Goal: Task Accomplishment & Management: Manage account settings

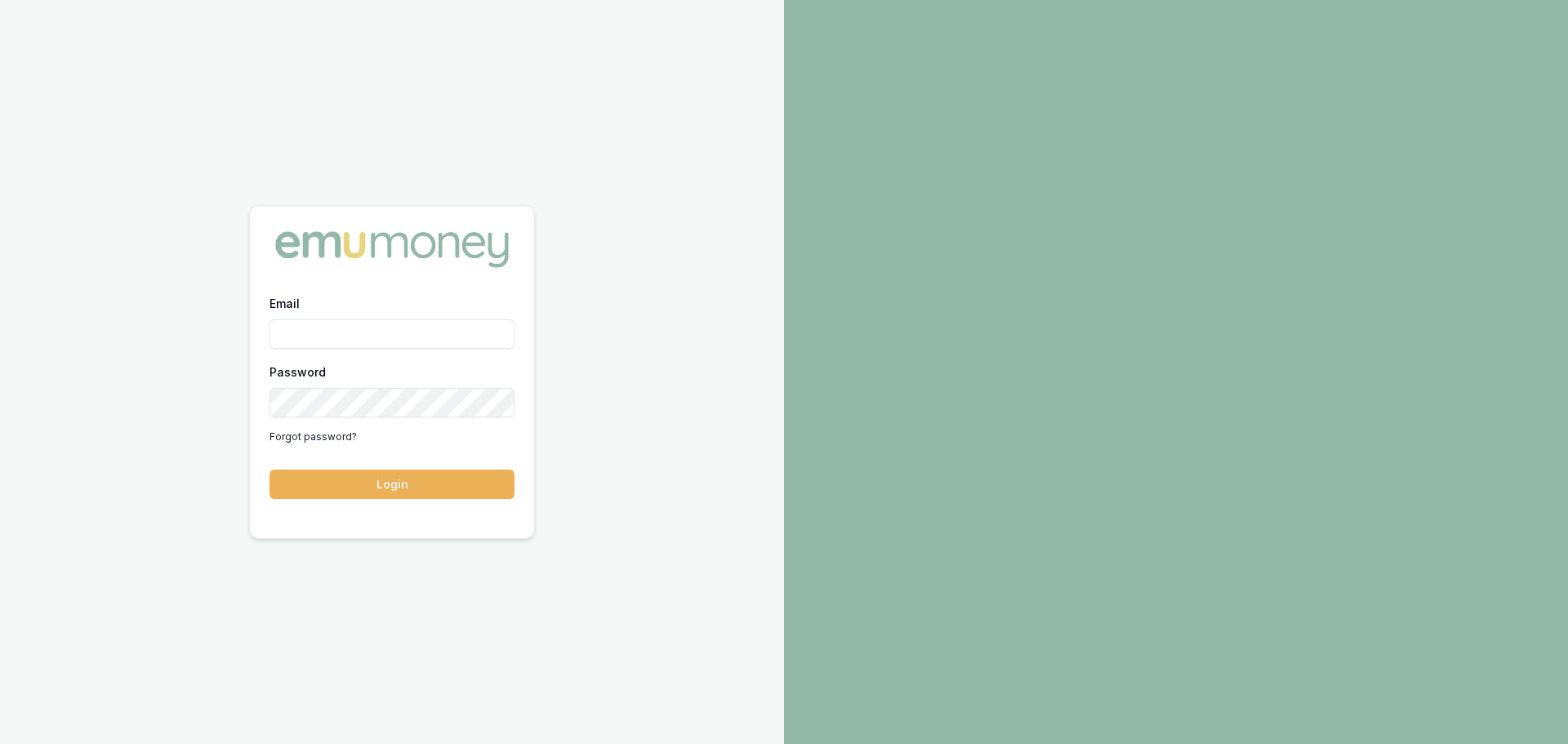
drag, startPoint x: 346, startPoint y: 337, endPoint x: 352, endPoint y: 343, distance: 8.5
click at [346, 337] on input "Email" at bounding box center [391, 334] width 245 height 30
type input "[PERSON_NAME][EMAIL_ADDRESS][PERSON_NAME][DOMAIN_NAME]"
click at [269, 469] on button "Login" at bounding box center [391, 484] width 245 height 30
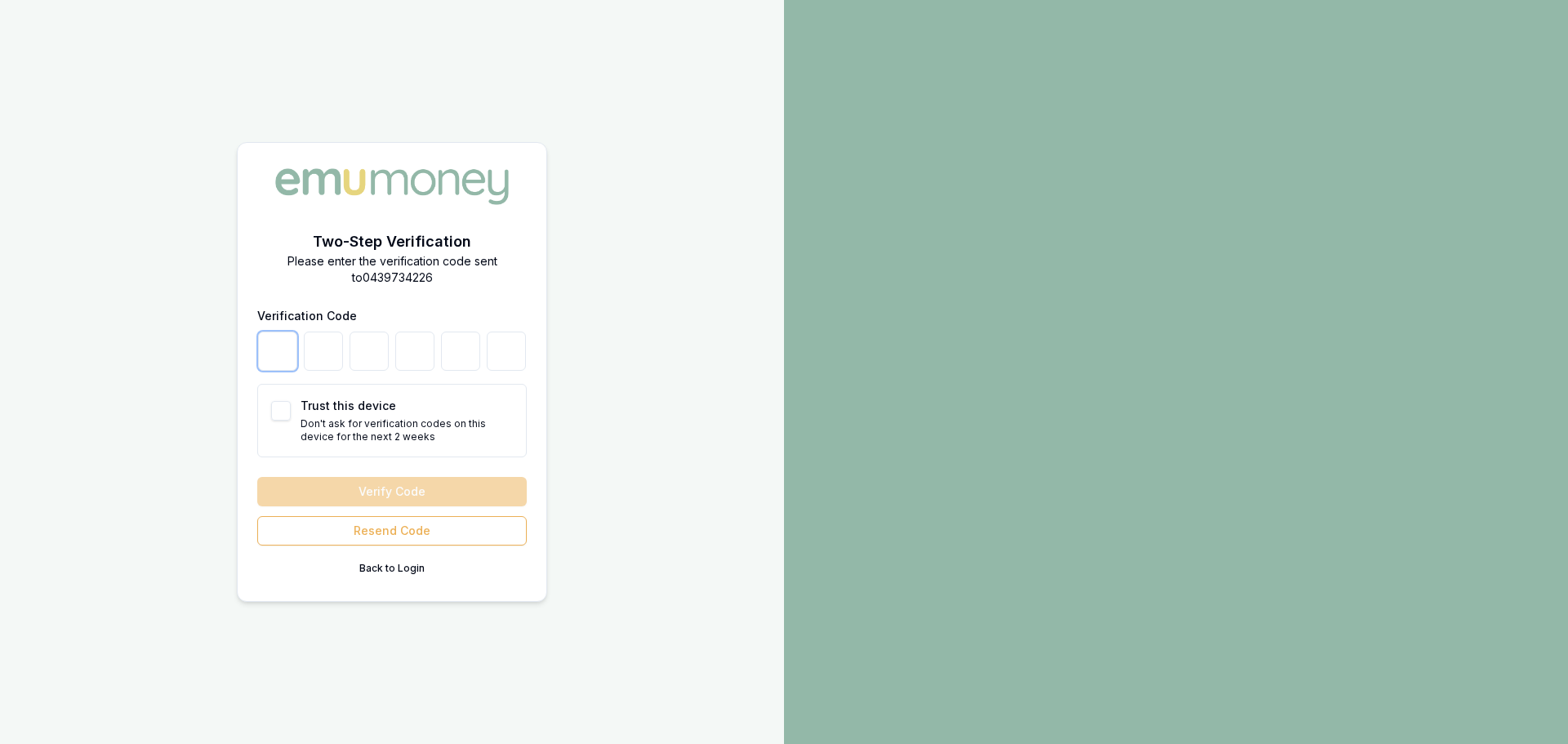
click at [285, 359] on input "number" at bounding box center [278, 352] width 39 height 39
type input "6"
type input "1"
type input "3"
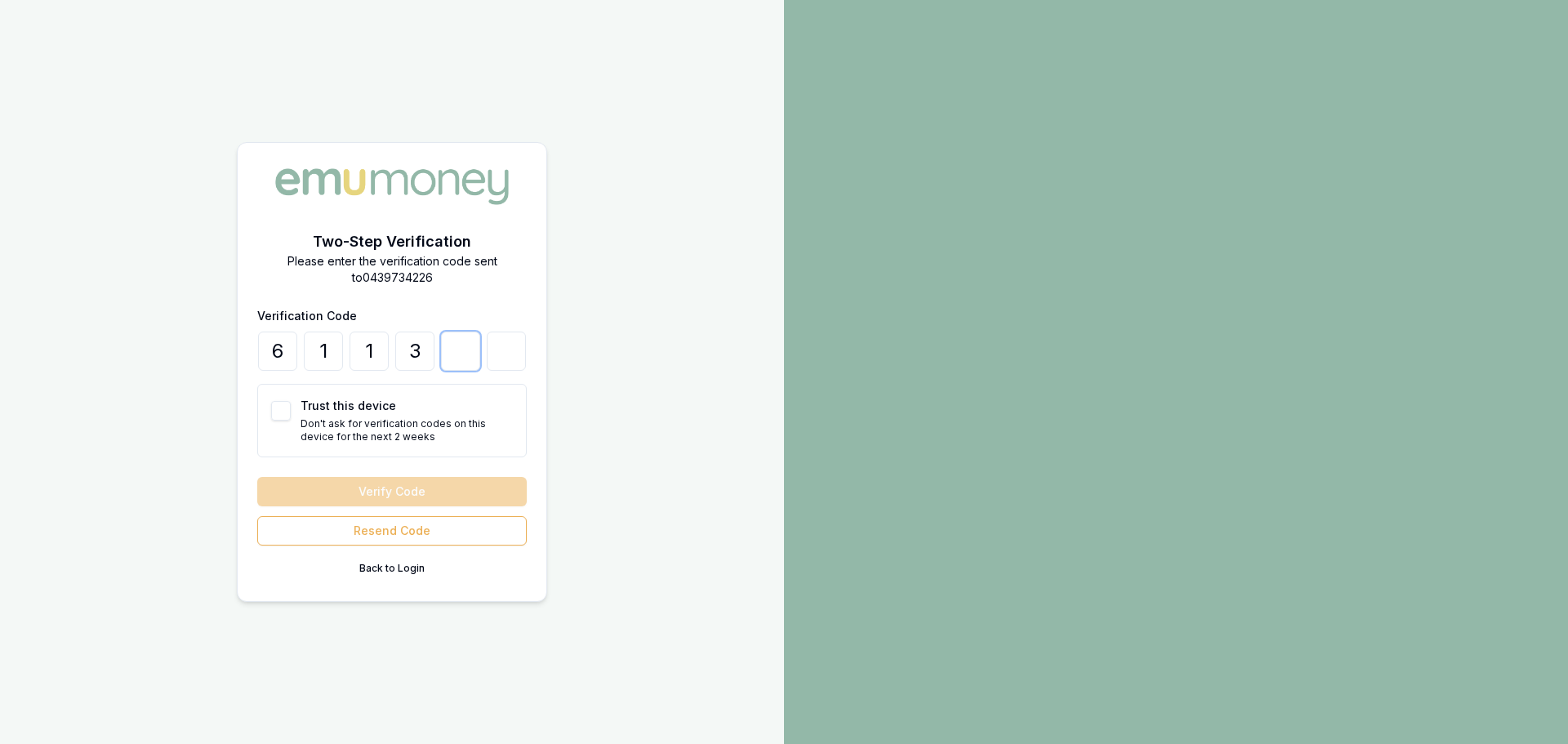
type input "9"
click at [280, 411] on button "Trust this device" at bounding box center [281, 411] width 20 height 20
checkbox input "true"
click at [400, 490] on button "Verify Code" at bounding box center [392, 492] width 269 height 30
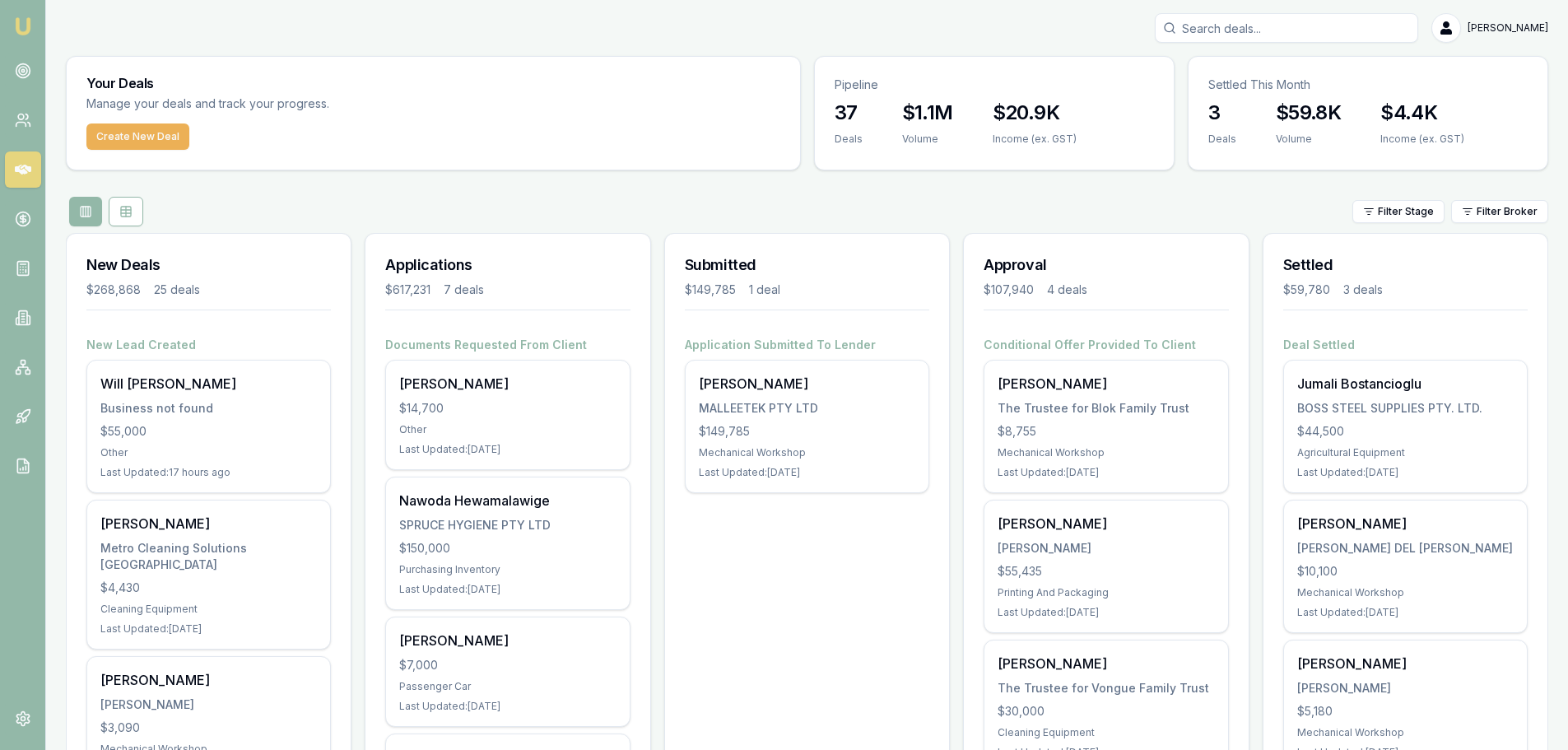
click at [356, 221] on div "Filter Stage Filter Broker" at bounding box center [807, 212] width 1482 height 30
click at [23, 77] on icon at bounding box center [23, 71] width 16 height 16
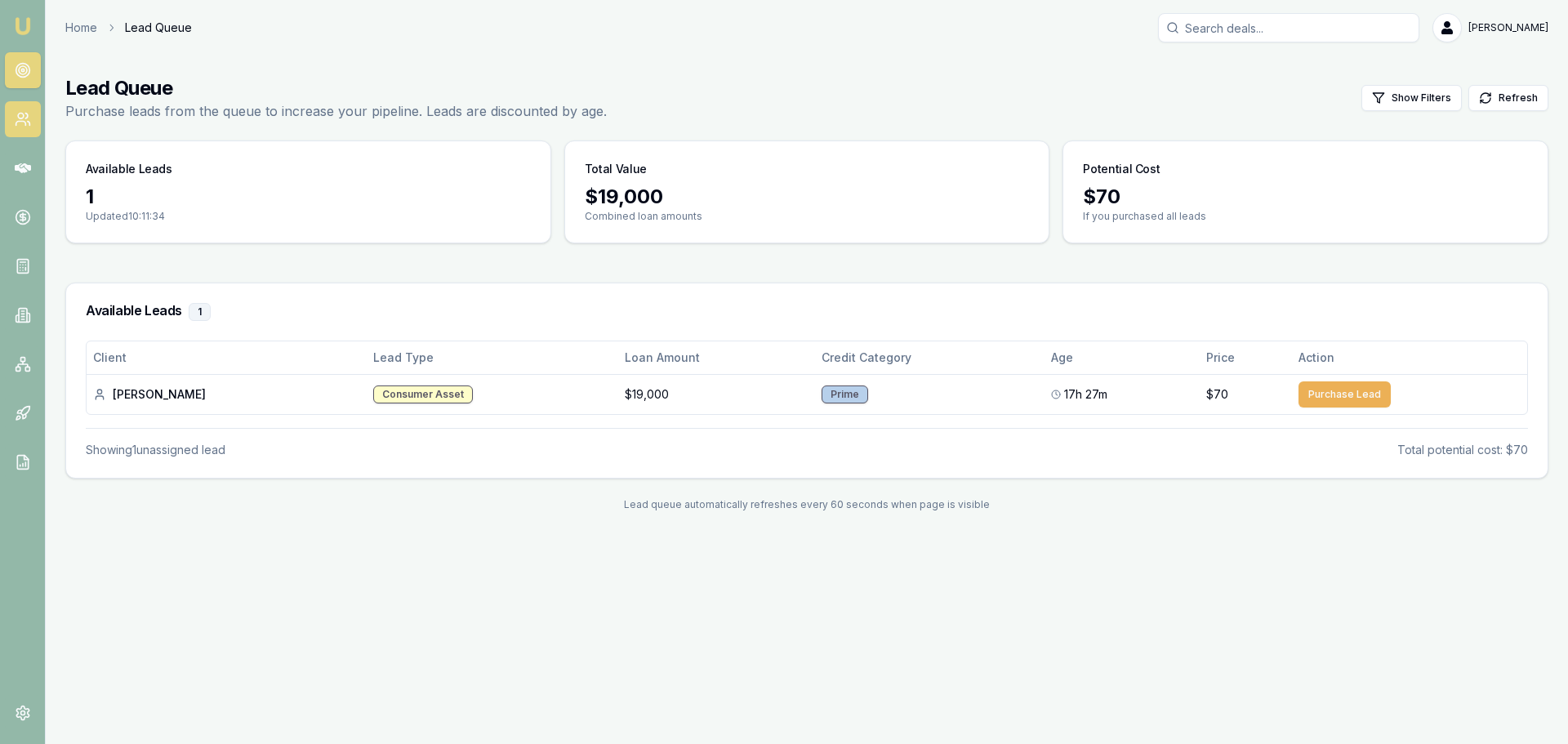
click at [20, 112] on icon at bounding box center [22, 119] width 16 height 16
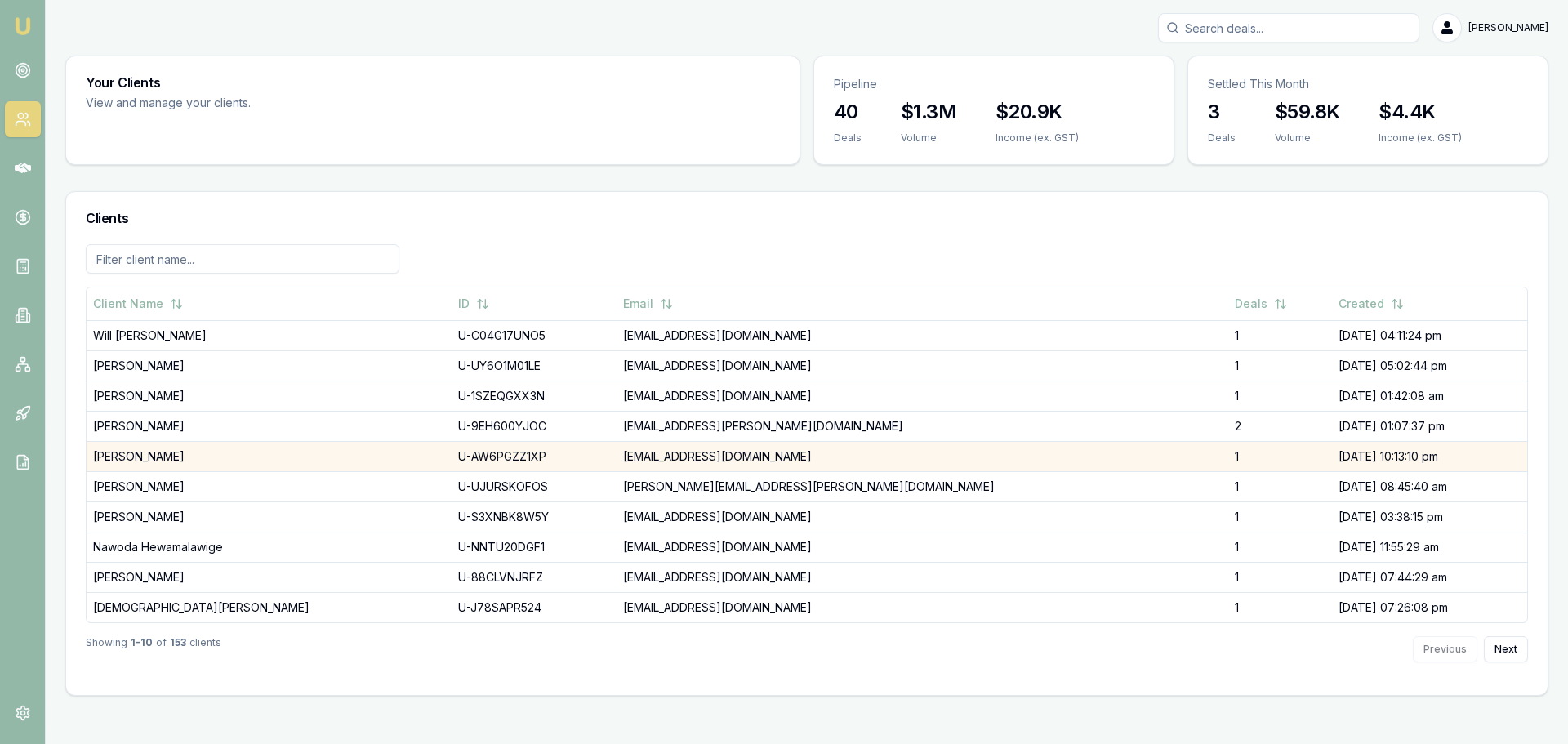
click at [731, 460] on td "hello@smallbatchparts.com" at bounding box center [923, 456] width 612 height 31
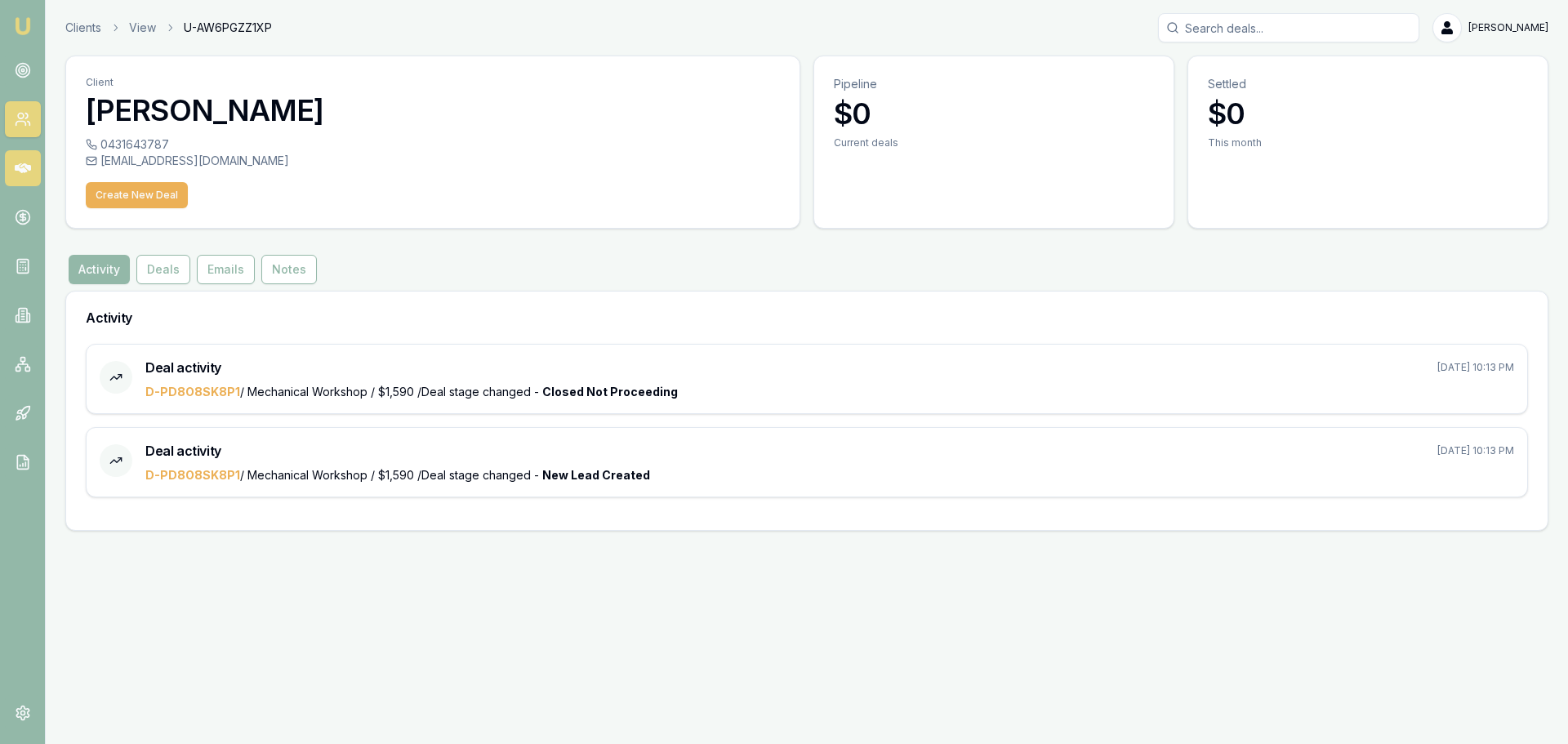
click at [24, 171] on icon at bounding box center [22, 168] width 16 height 10
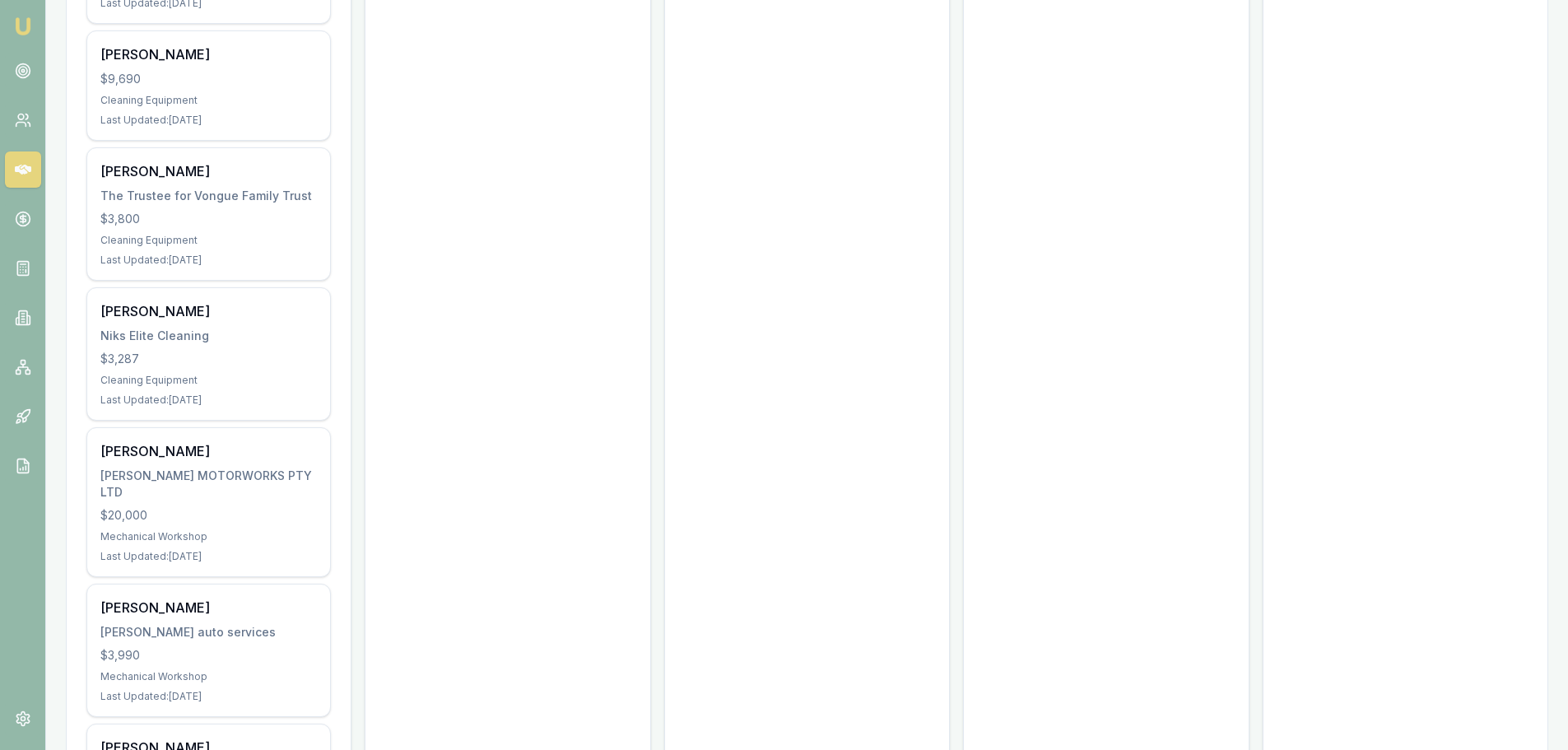
scroll to position [1976, 0]
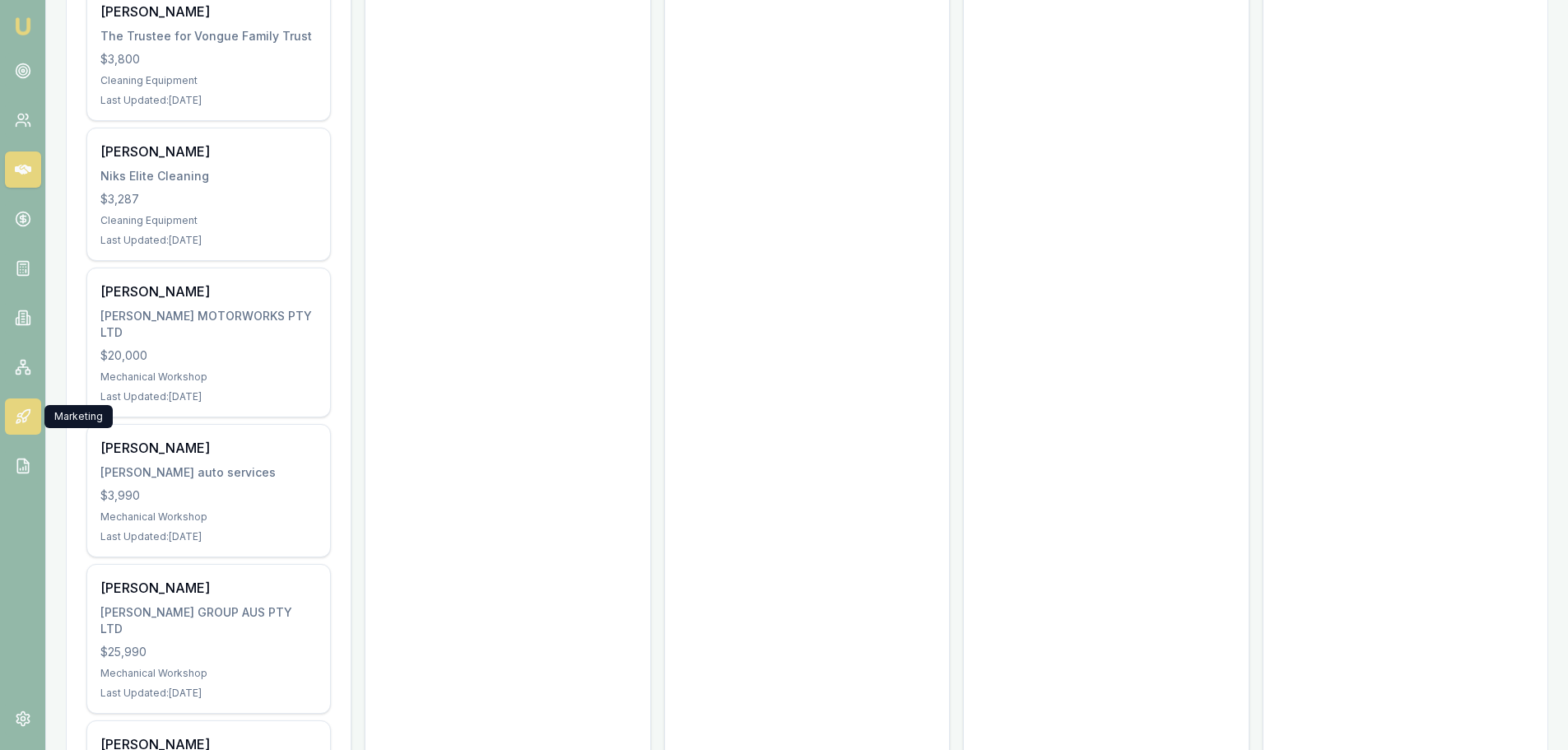
click at [22, 413] on icon at bounding box center [19, 415] width 5 height 4
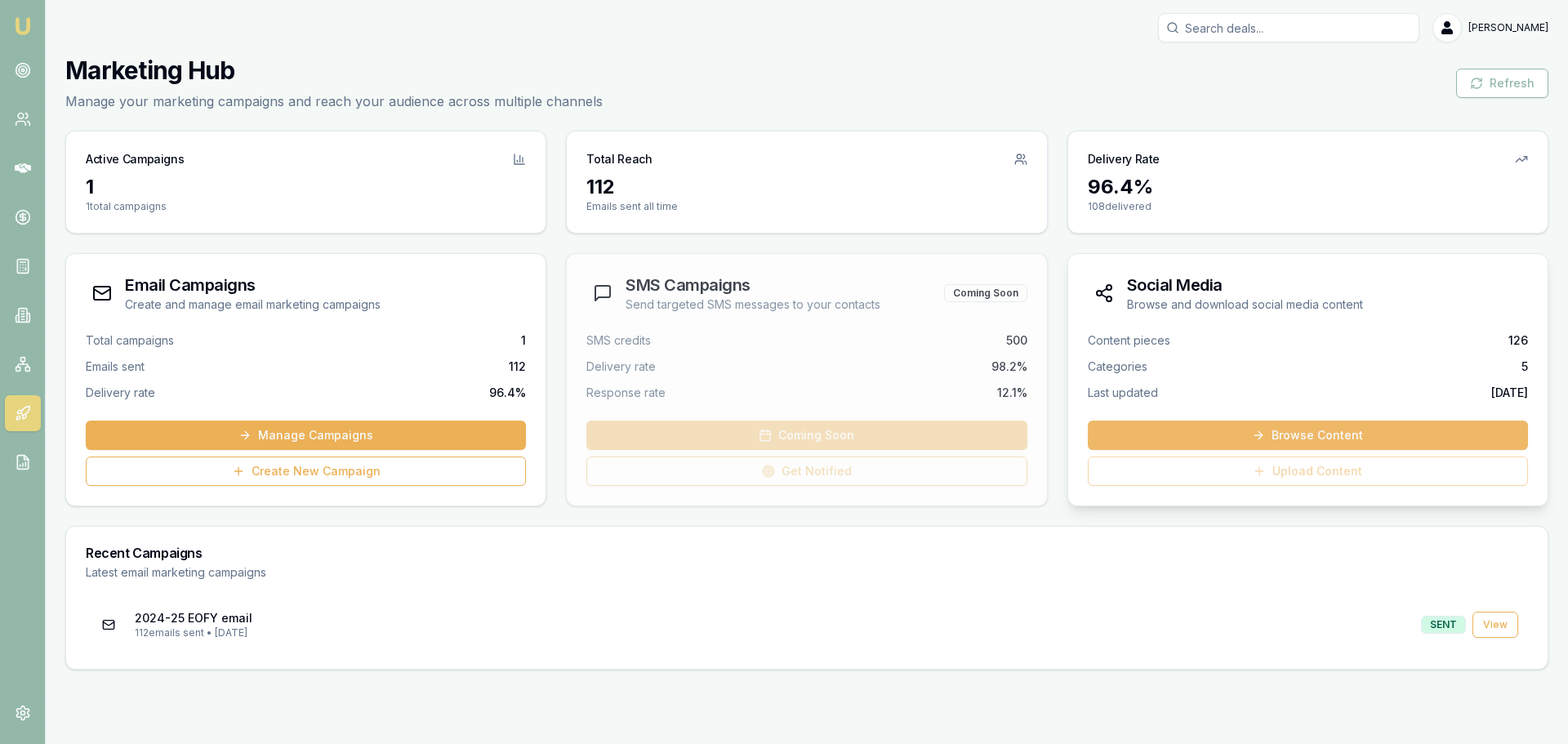
click at [1430, 444] on link "Browse Content" at bounding box center [1308, 435] width 441 height 30
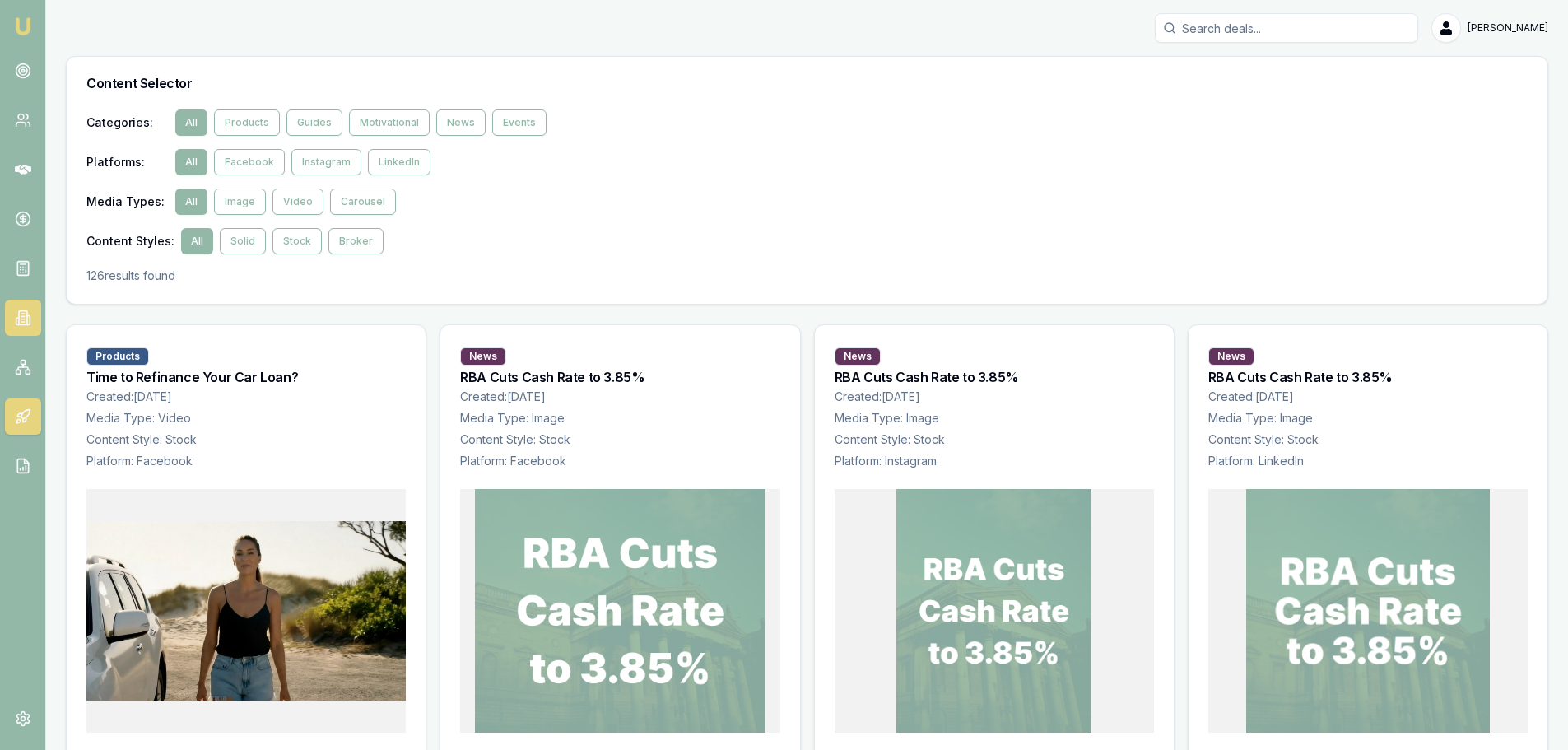
click at [32, 313] on link at bounding box center [23, 318] width 36 height 36
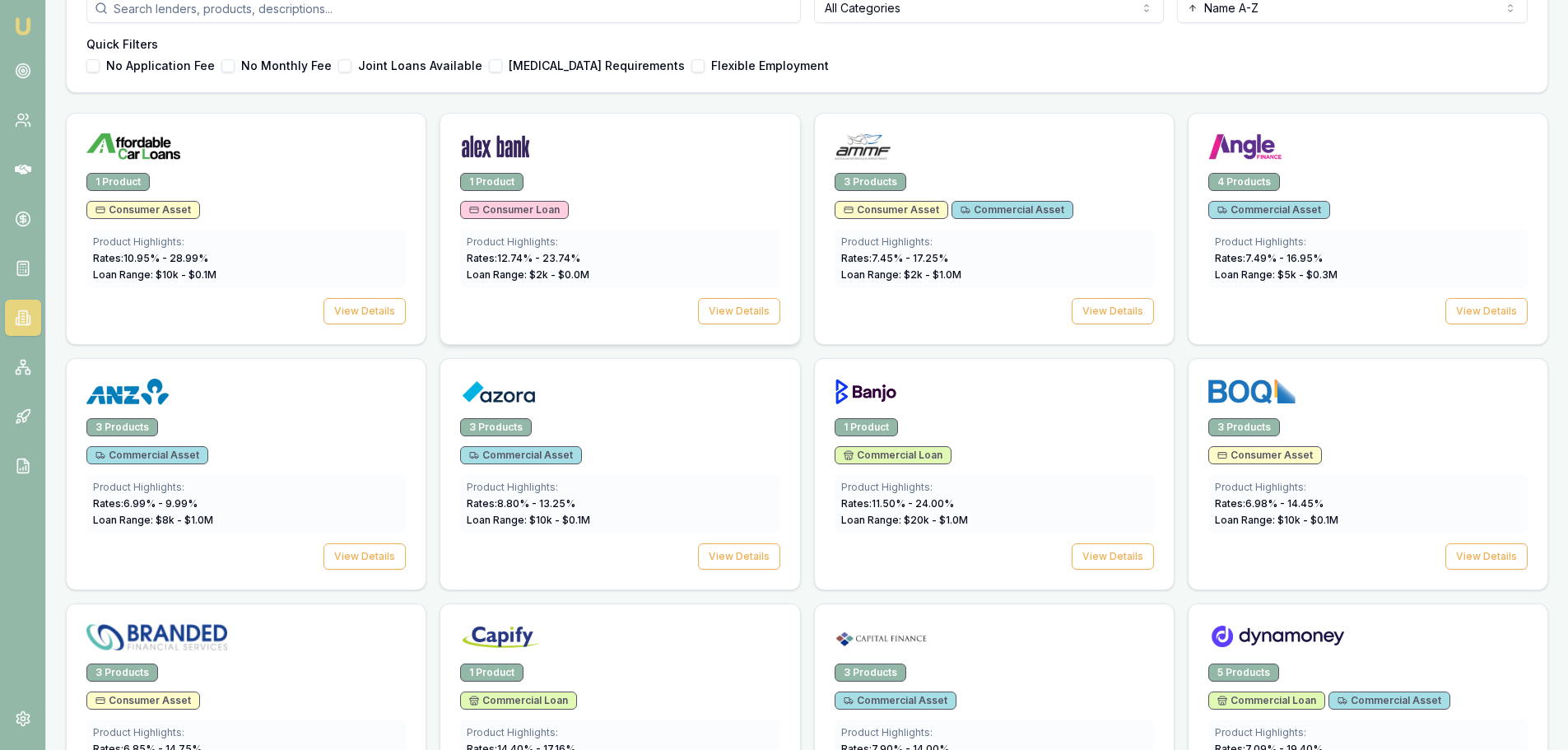
scroll to position [494, 0]
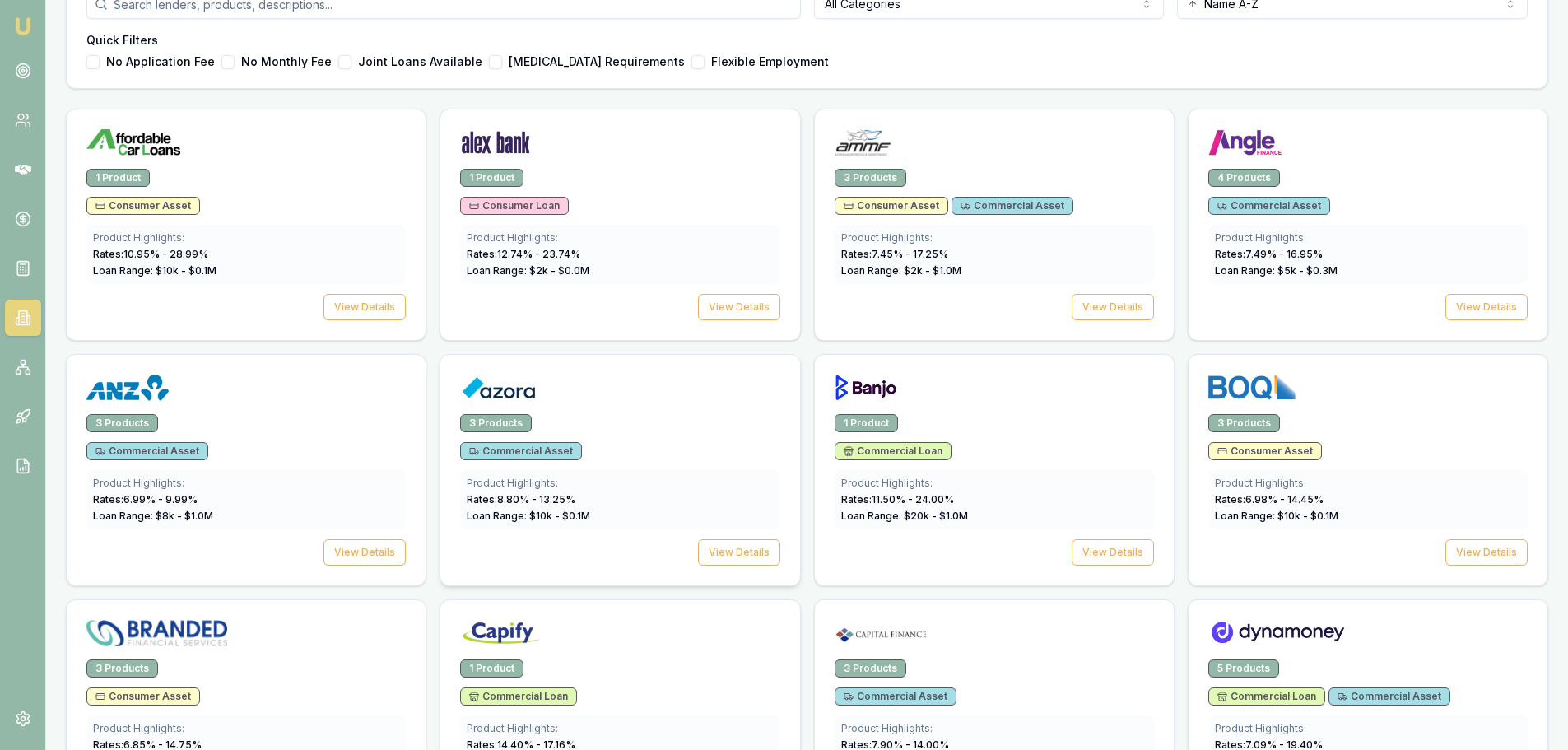
click at [477, 384] on img at bounding box center [498, 387] width 76 height 26
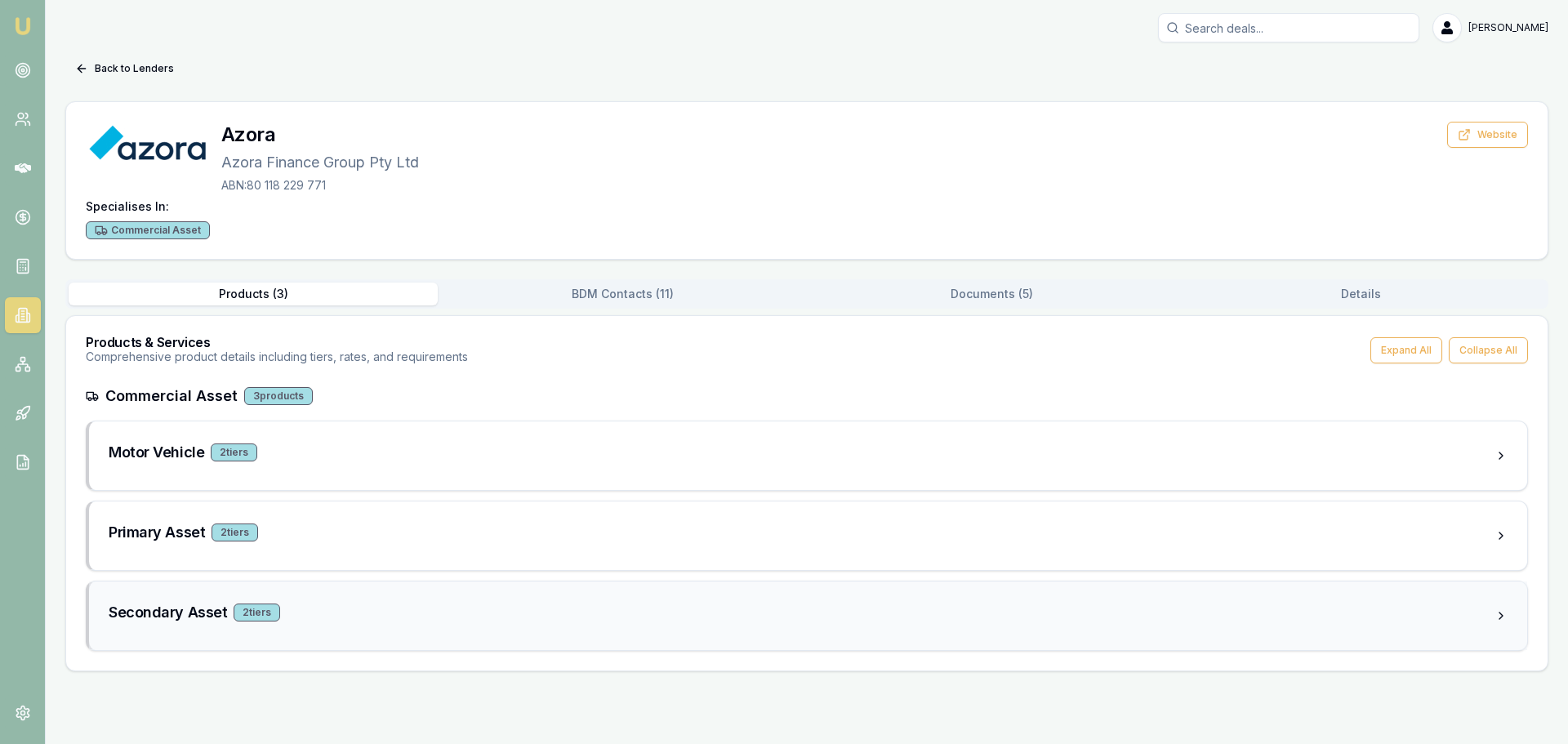
click at [405, 622] on div "Secondary Asset 2 tier s" at bounding box center [802, 612] width 1386 height 22
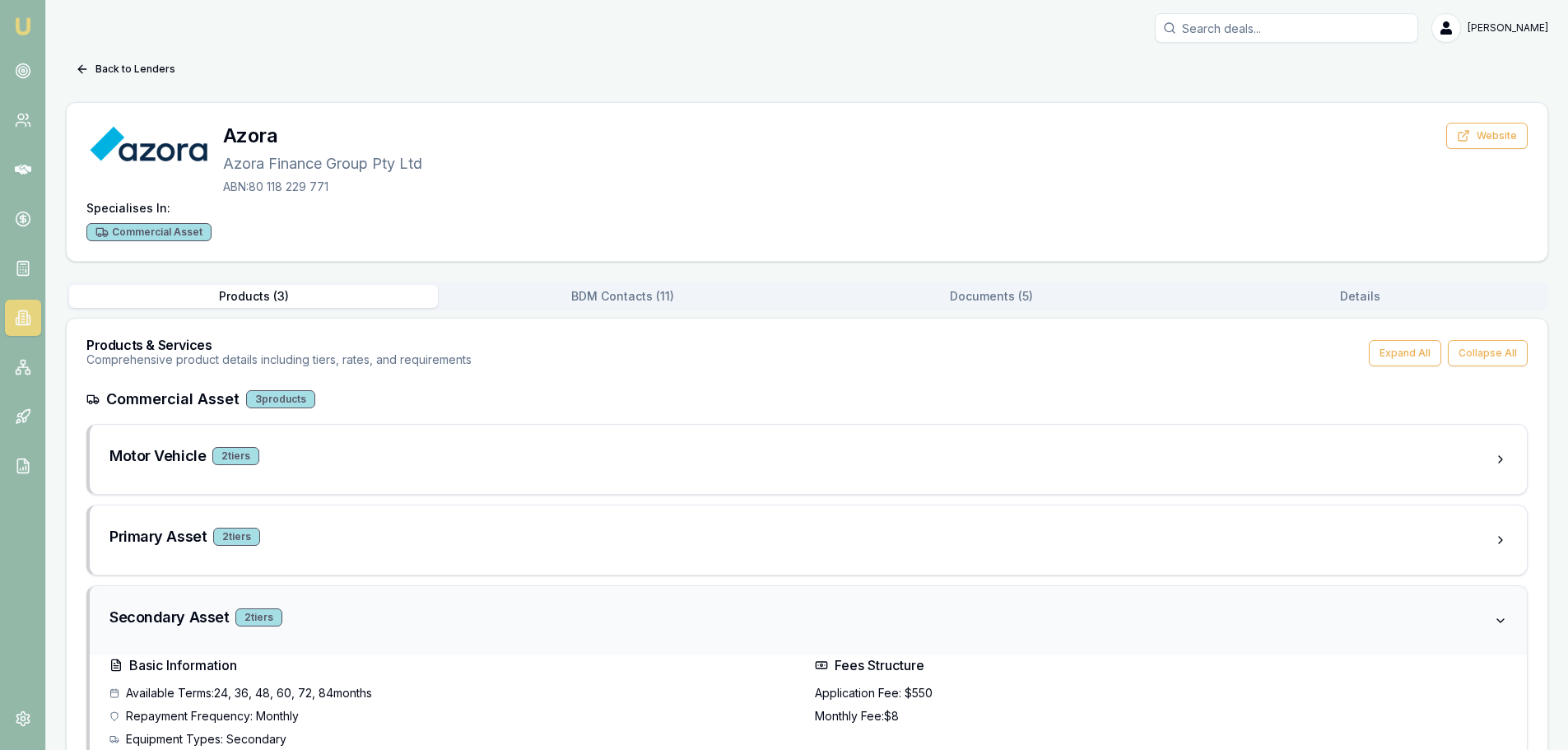
click at [408, 627] on div "Secondary Asset 2 tier s" at bounding box center [801, 617] width 1384 height 23
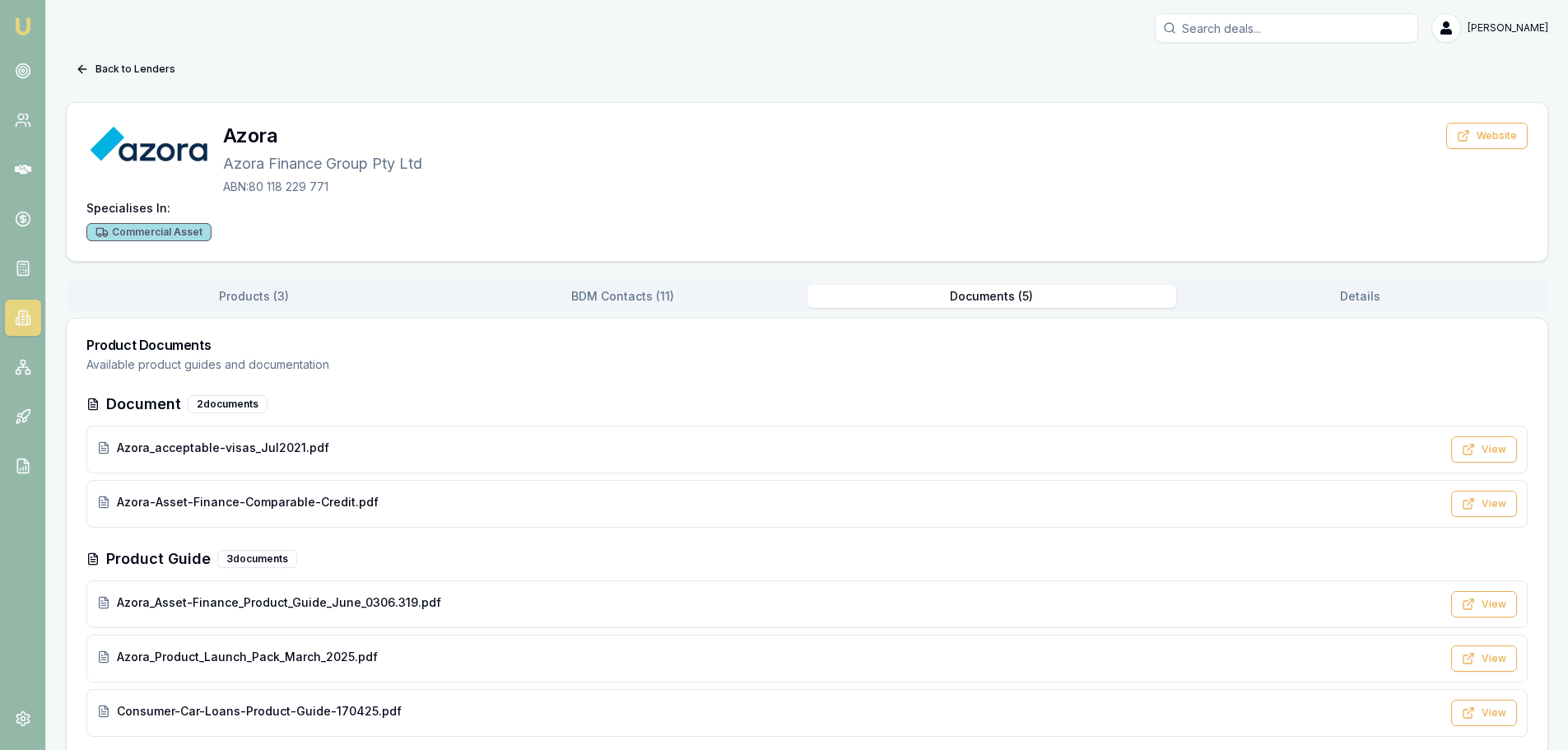
click at [1030, 289] on button "Documents ( 5 )" at bounding box center [992, 296] width 369 height 23
click at [23, 164] on icon at bounding box center [23, 169] width 16 height 16
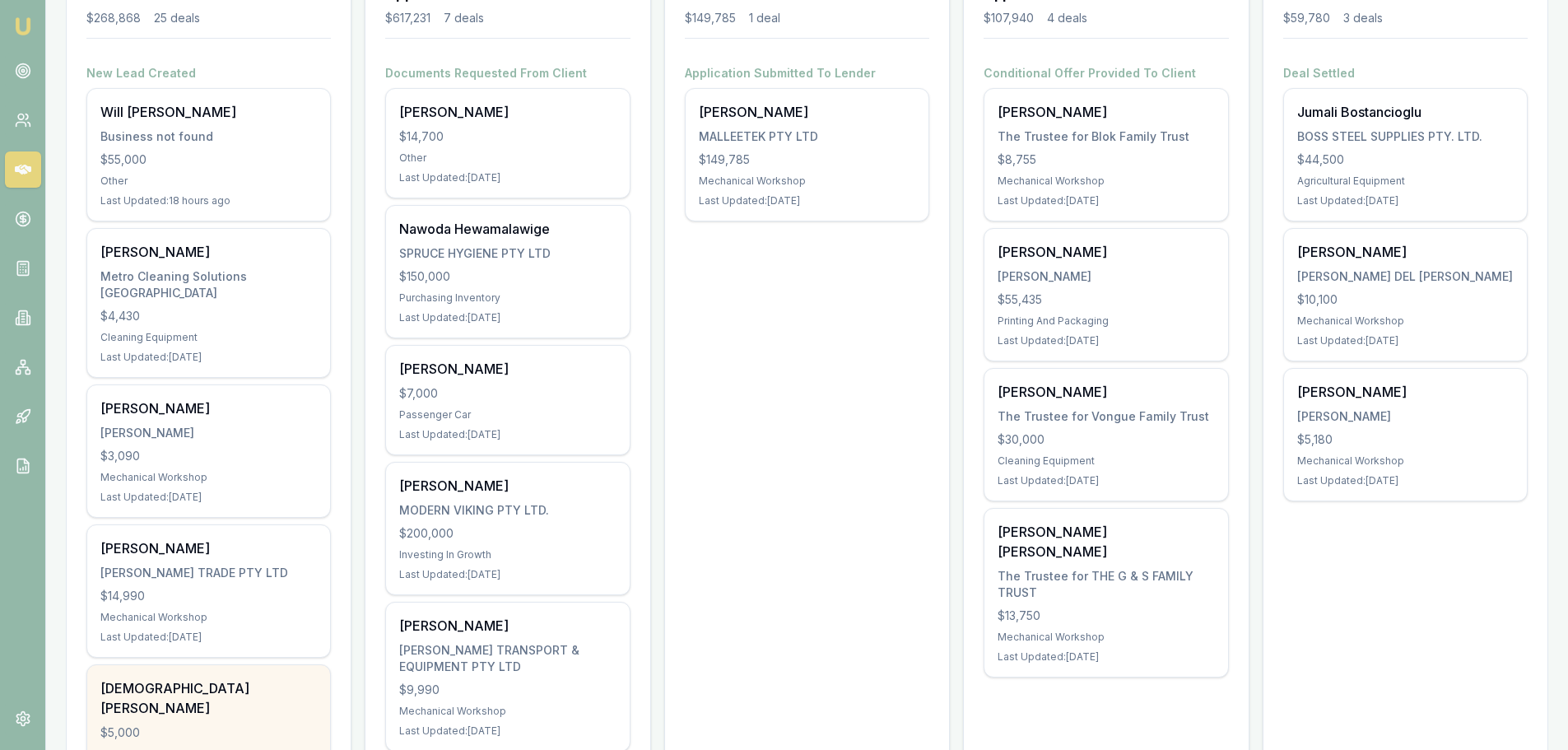
scroll to position [329, 0]
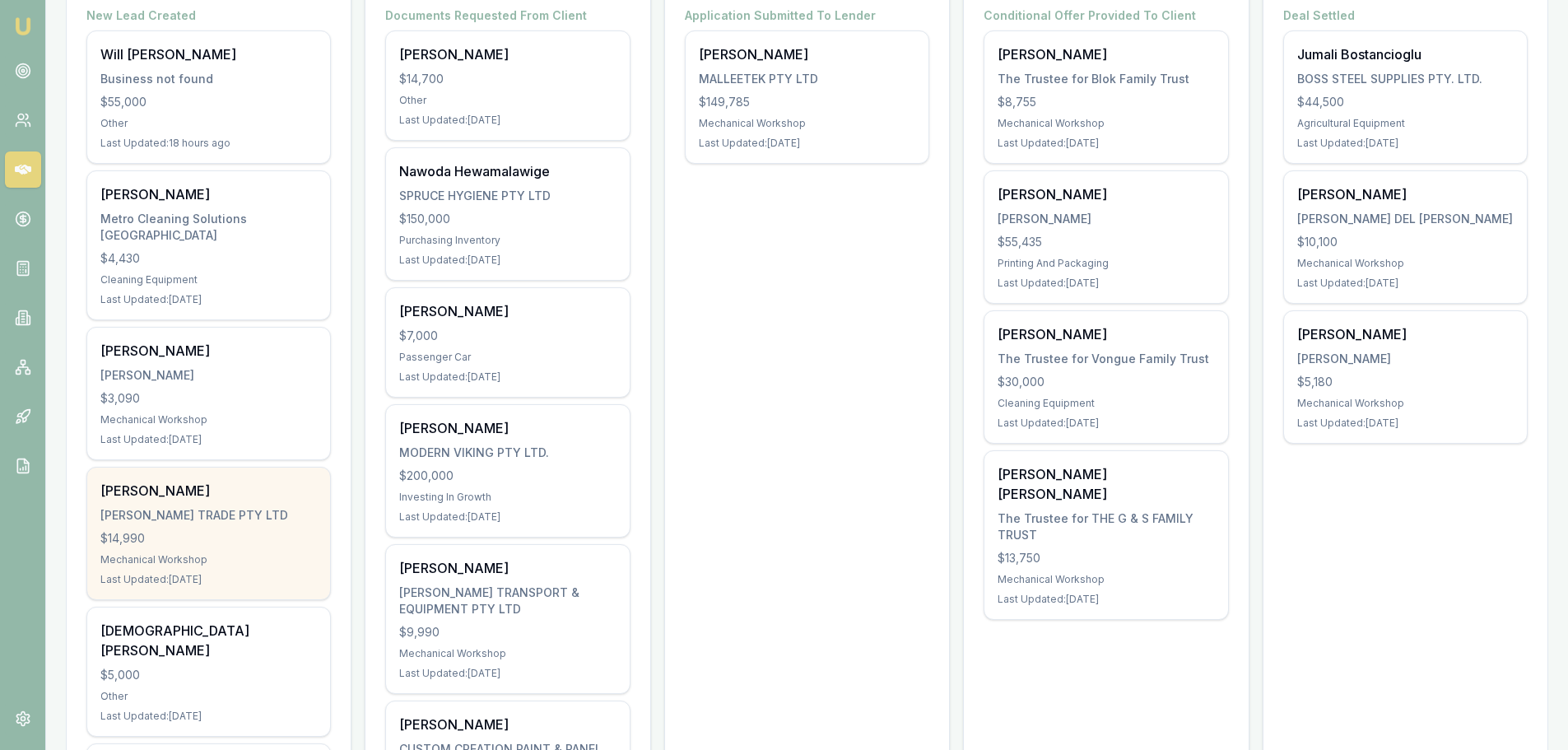
click at [207, 481] on div "[PERSON_NAME]" at bounding box center [208, 491] width 216 height 20
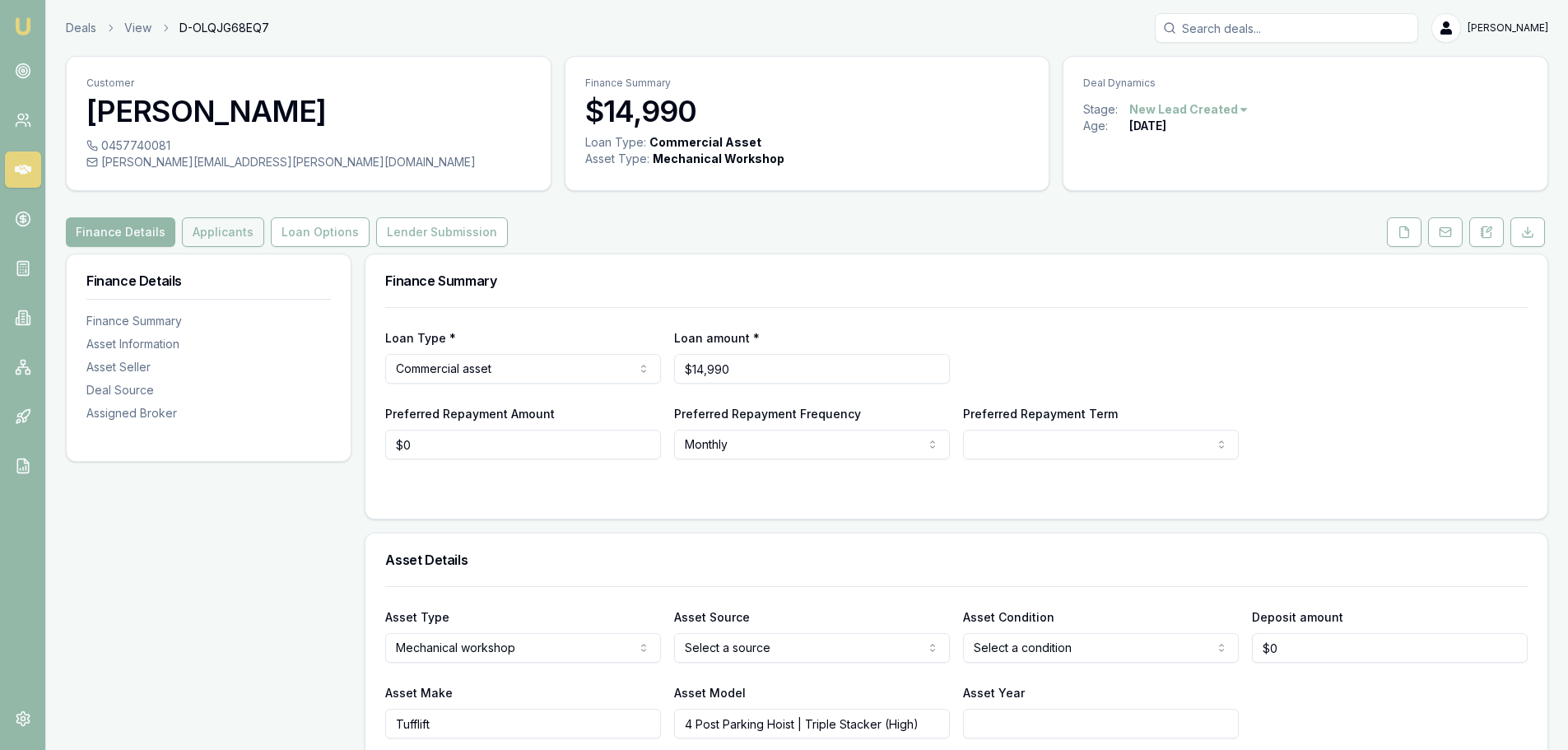
click at [220, 233] on button "Applicants" at bounding box center [222, 232] width 82 height 30
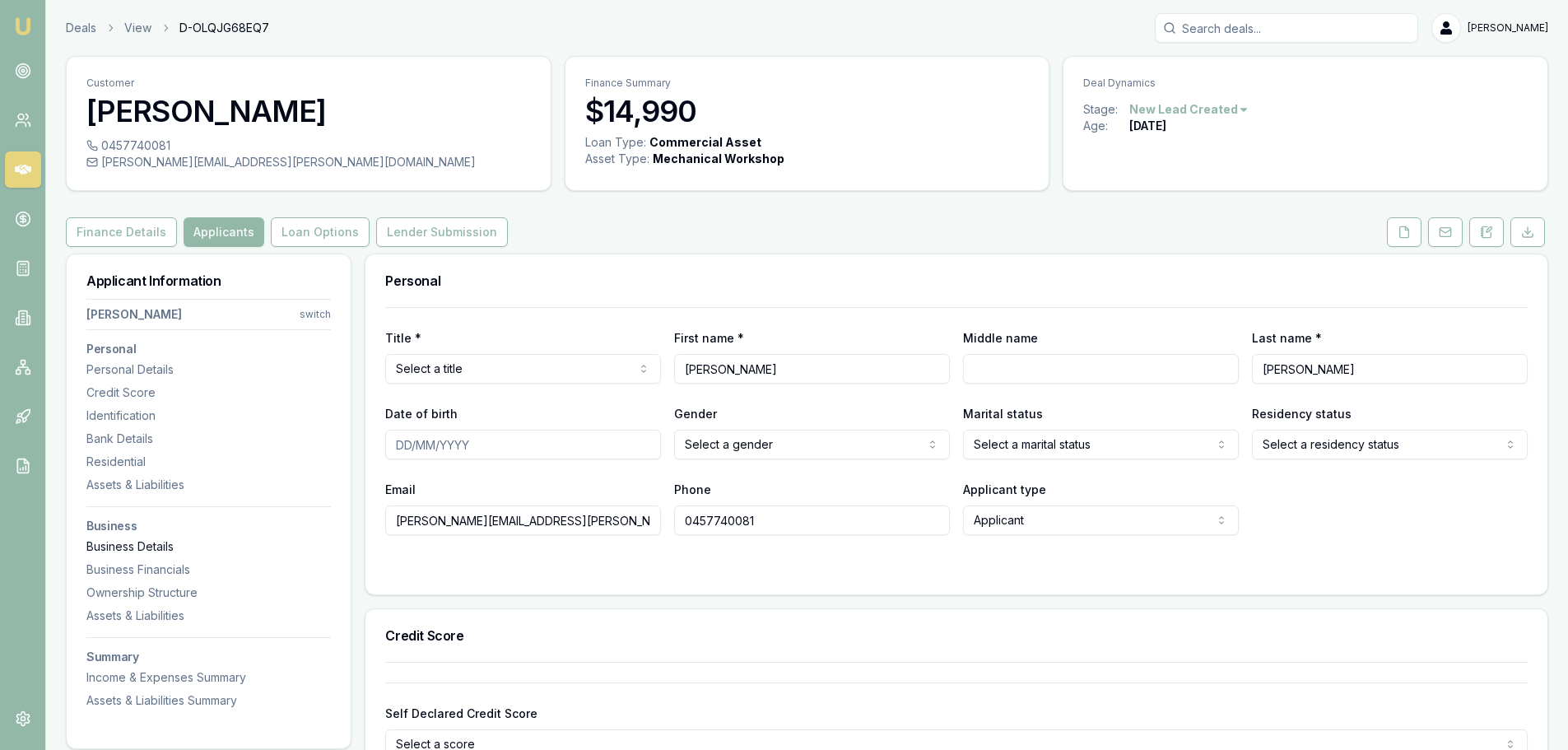
click at [131, 554] on div "Business Details" at bounding box center [209, 546] width 244 height 16
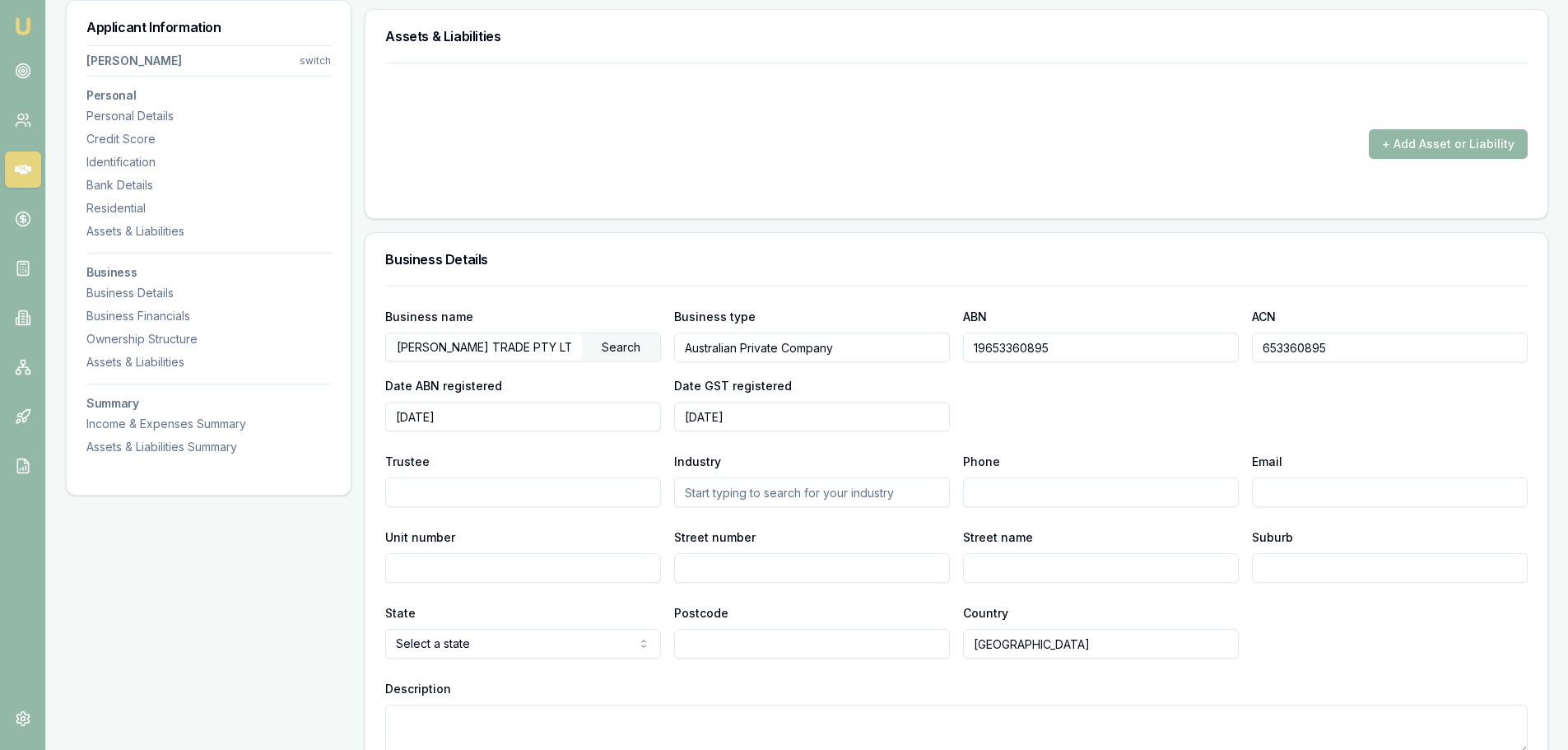
scroll to position [1987, 0]
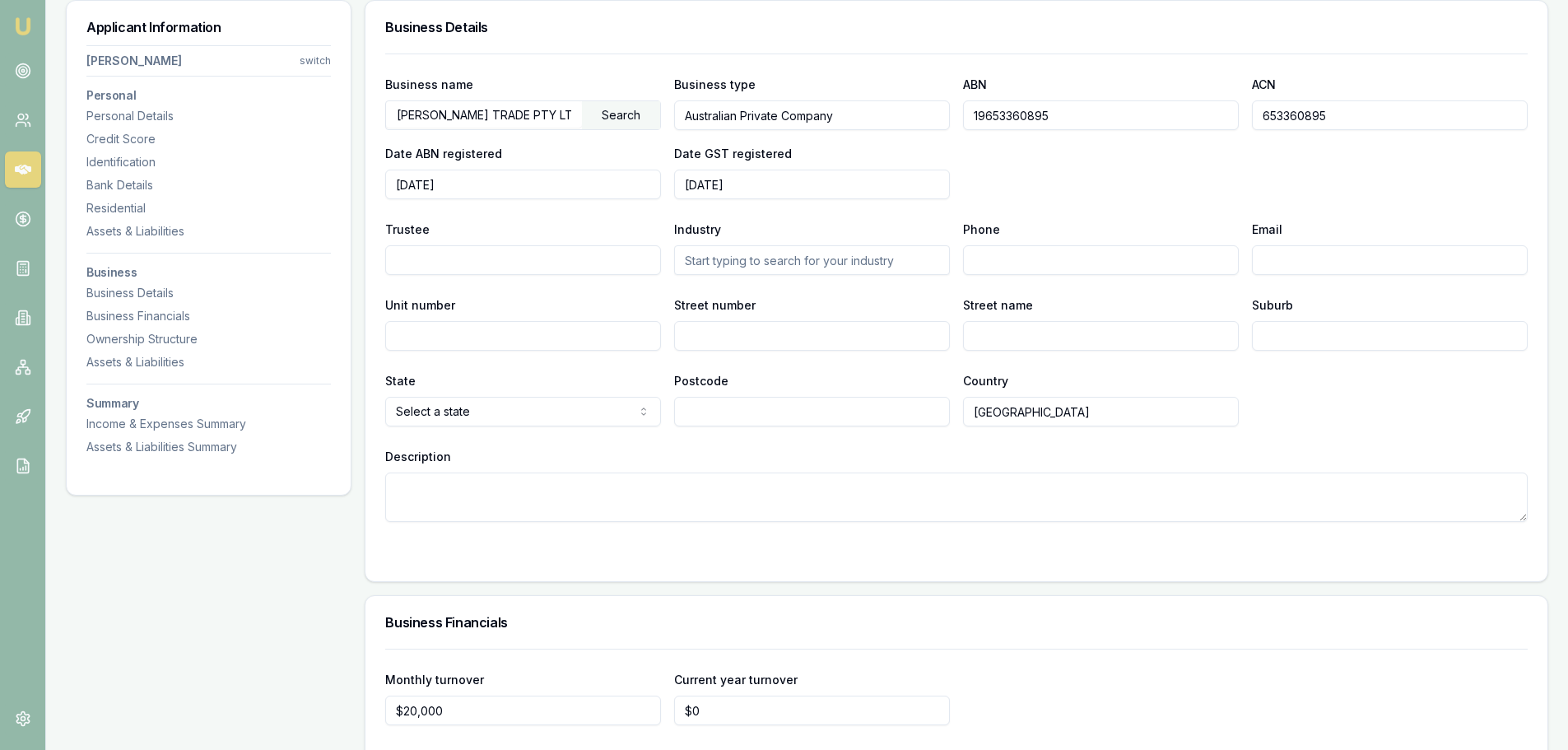
click at [1003, 106] on input "19653360895" at bounding box center [1100, 115] width 276 height 30
